Goal: Information Seeking & Learning: Find specific fact

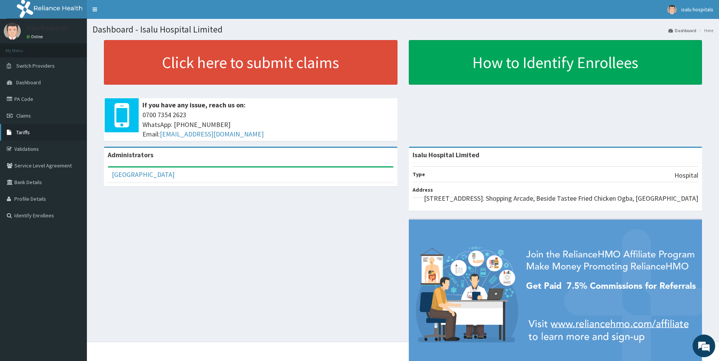
click at [18, 137] on link "Tariffs" at bounding box center [43, 132] width 87 height 17
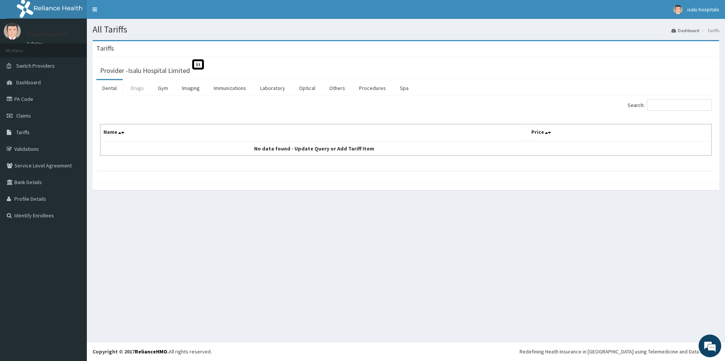
click at [142, 89] on link "Drugs" at bounding box center [137, 88] width 25 height 16
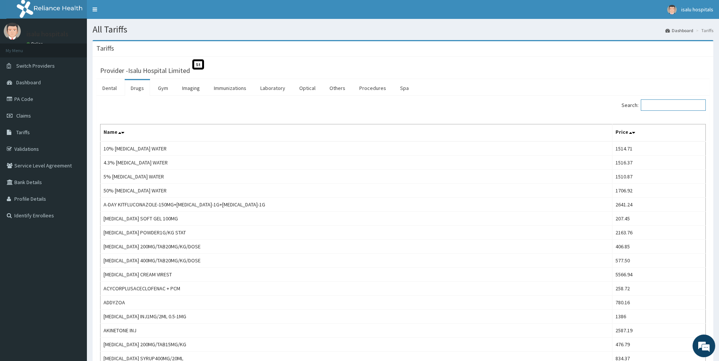
click at [658, 105] on input "Search:" at bounding box center [672, 104] width 65 height 11
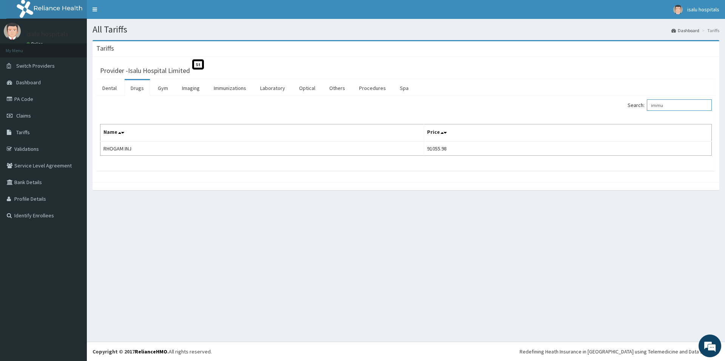
type input "immu"
click at [219, 92] on link "Immunizations" at bounding box center [230, 88] width 45 height 16
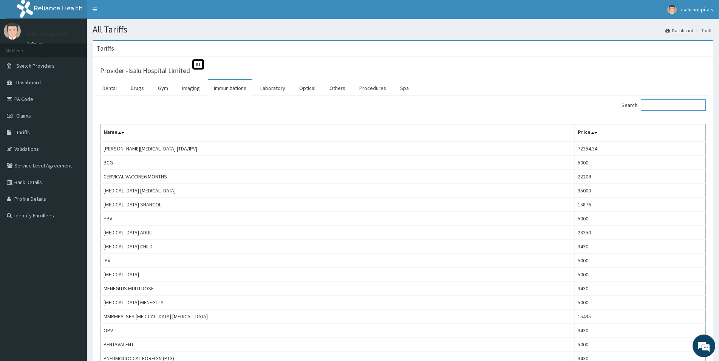
click at [650, 106] on input "Search:" at bounding box center [672, 104] width 65 height 11
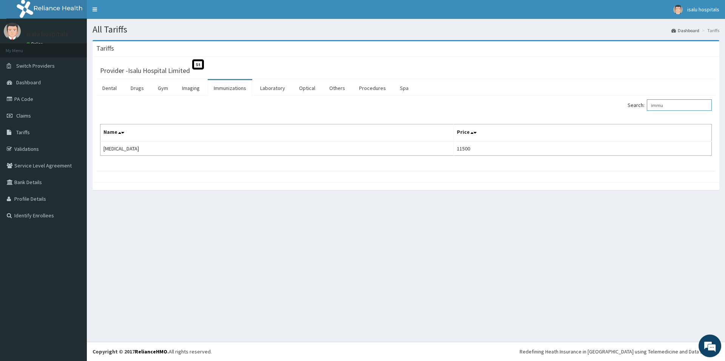
drag, startPoint x: 679, startPoint y: 108, endPoint x: 645, endPoint y: 113, distance: 34.3
click at [647, 111] on input "immu" at bounding box center [679, 104] width 65 height 11
type input "hb"
click at [333, 94] on link "Others" at bounding box center [337, 88] width 28 height 16
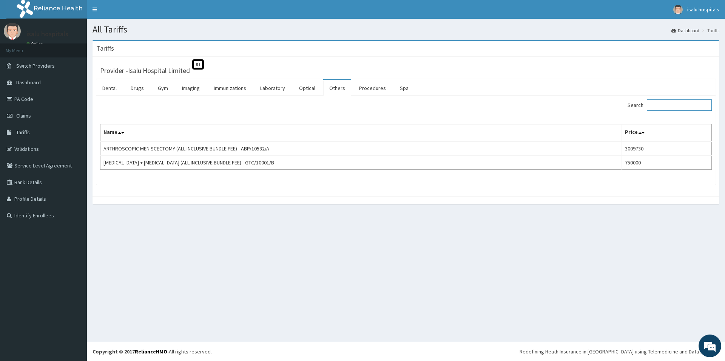
click at [657, 109] on input "Search:" at bounding box center [679, 104] width 65 height 11
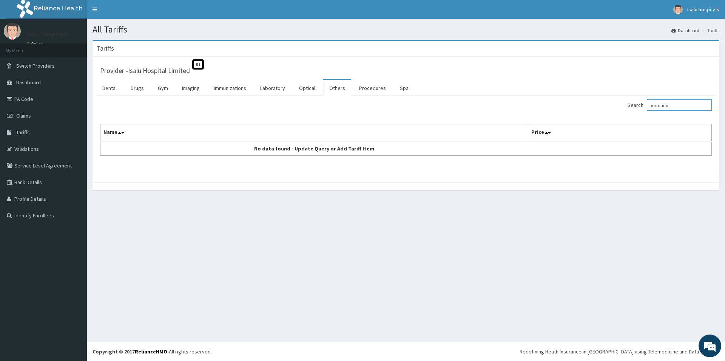
type input "immuno"
click at [133, 89] on link "Drugs" at bounding box center [137, 88] width 25 height 16
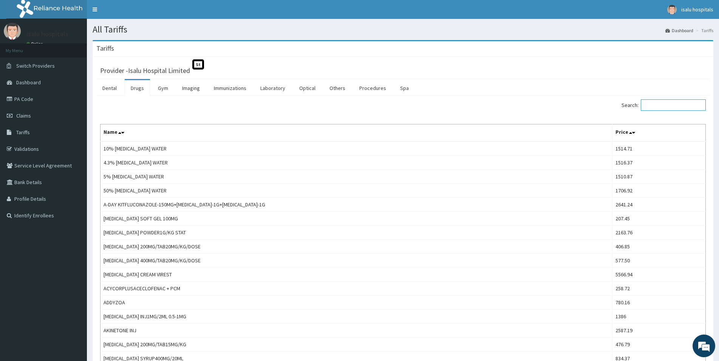
click at [648, 108] on input "Search:" at bounding box center [672, 104] width 65 height 11
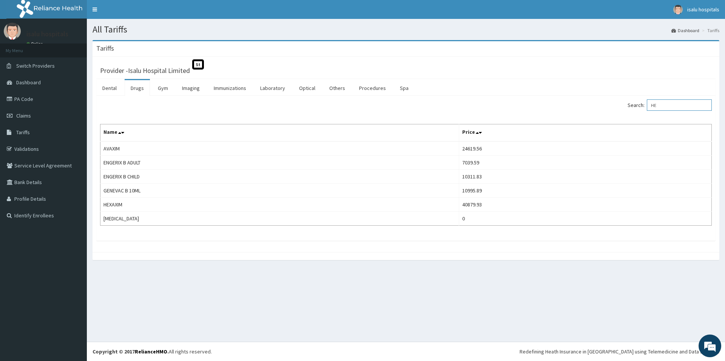
type input "H"
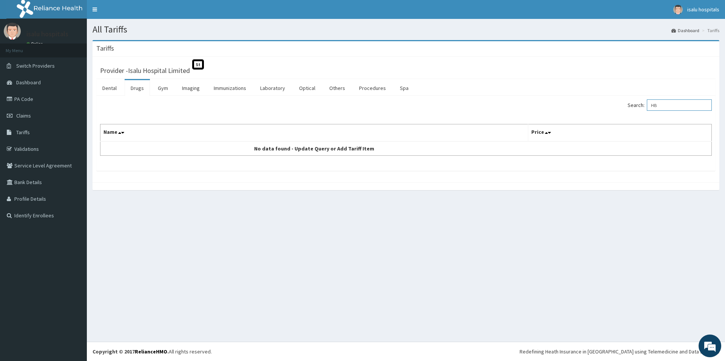
type input "H"
